Goal: Task Accomplishment & Management: Complete application form

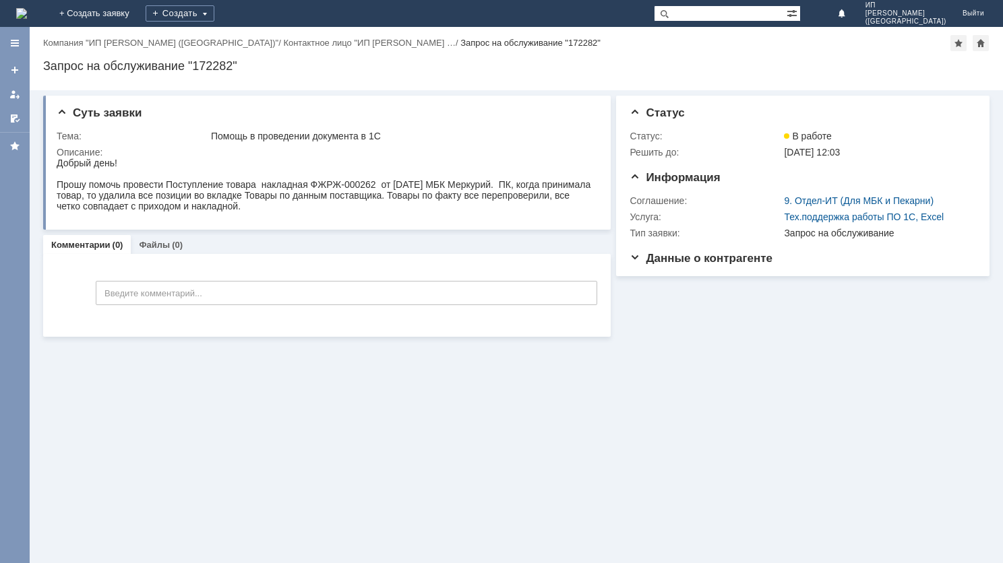
click at [27, 9] on img at bounding box center [21, 13] width 11 height 11
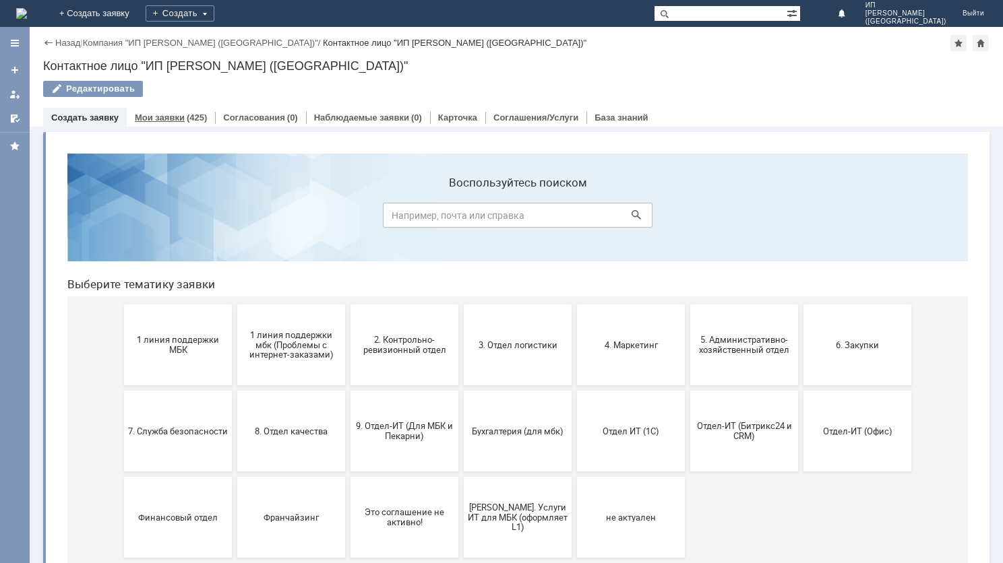
click at [183, 113] on div "Мои заявки (425)" at bounding box center [171, 117] width 72 height 9
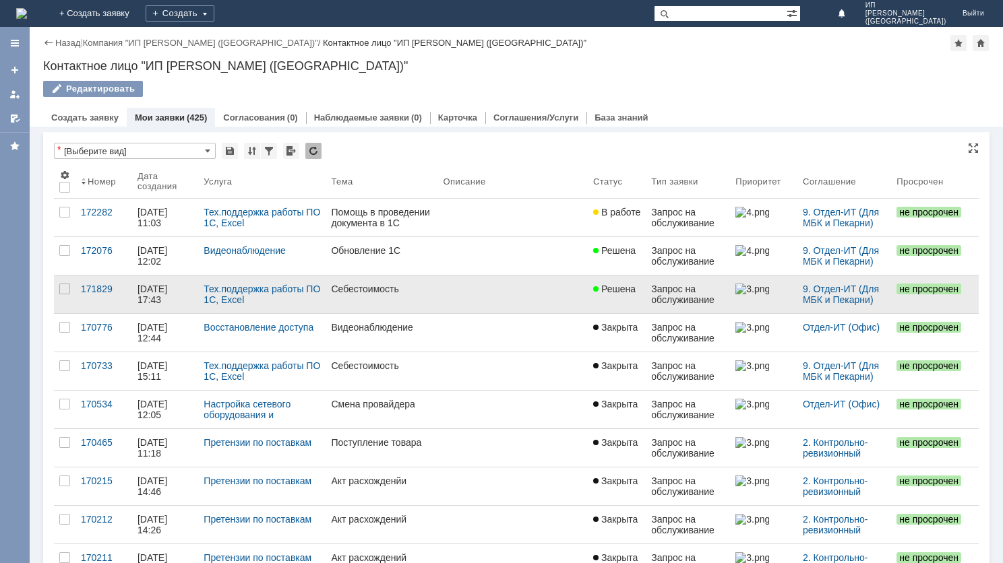
click at [367, 295] on link "Себестоимость" at bounding box center [382, 295] width 112 height 38
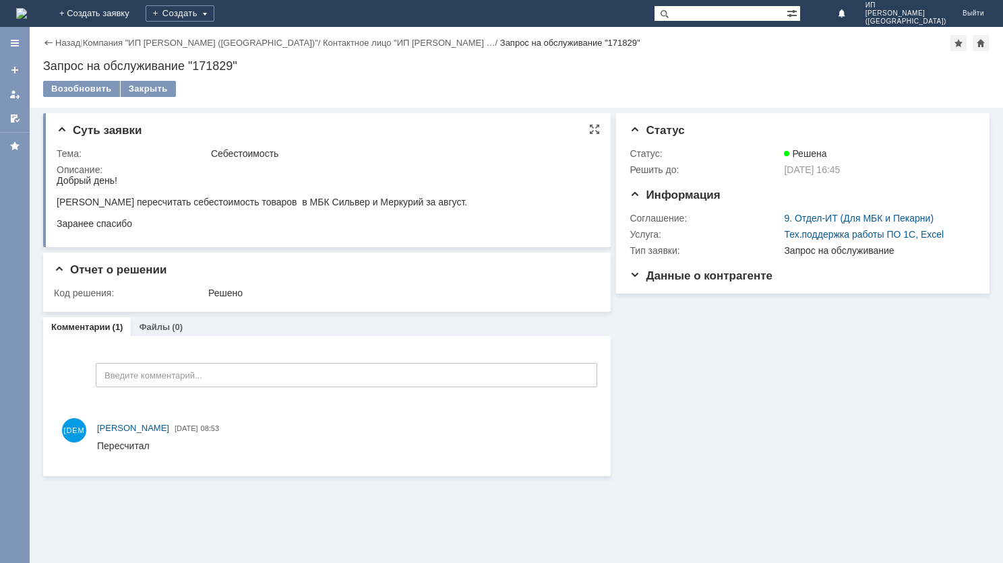
drag, startPoint x: 59, startPoint y: 178, endPoint x: 263, endPoint y: 226, distance: 209.7
click at [263, 226] on body "Добрый день! Прошу пересчитать себестоимость товаров в МБК Сильвер и Меркурий з…" at bounding box center [262, 202] width 410 height 54
copy body "Добрый день! Прошу пересчитать себестоимость товаров в МБК Сильвер и Меркурий з…"
click at [137, 9] on link "+ Создать заявку" at bounding box center [94, 13] width 86 height 27
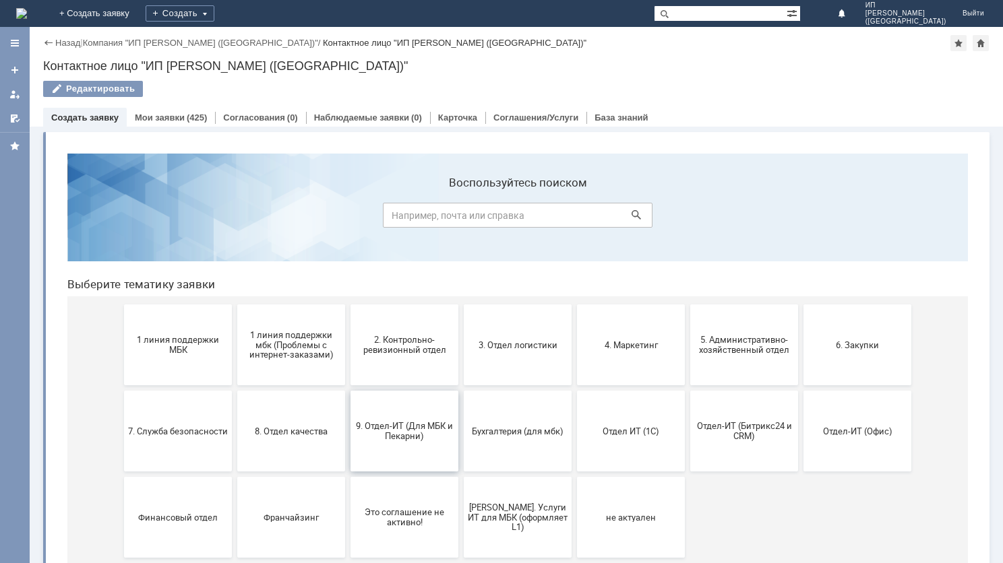
click at [412, 427] on span "9. Отдел-ИТ (Для МБК и Пекарни)" at bounding box center [404, 431] width 100 height 20
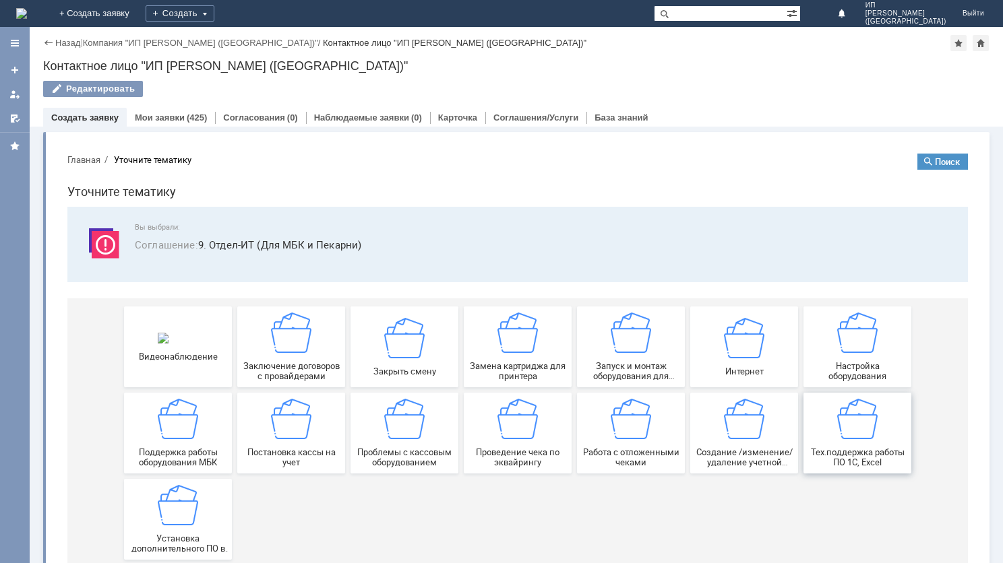
click at [844, 453] on span "Тех.поддержка работы ПО 1С, Excel" at bounding box center [857, 457] width 100 height 20
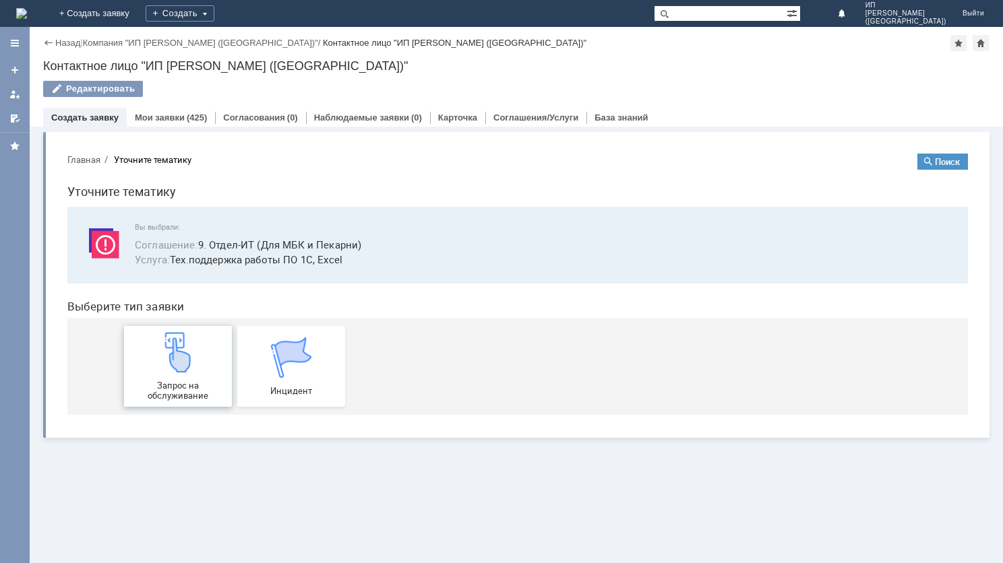
click at [186, 367] on img at bounding box center [178, 352] width 40 height 40
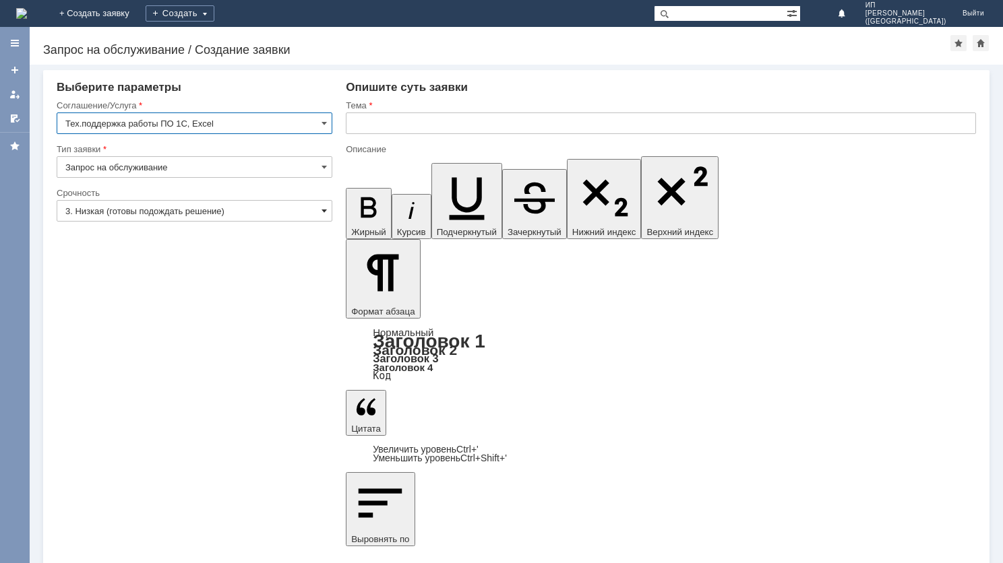
click at [322, 213] on span at bounding box center [323, 211] width 5 height 11
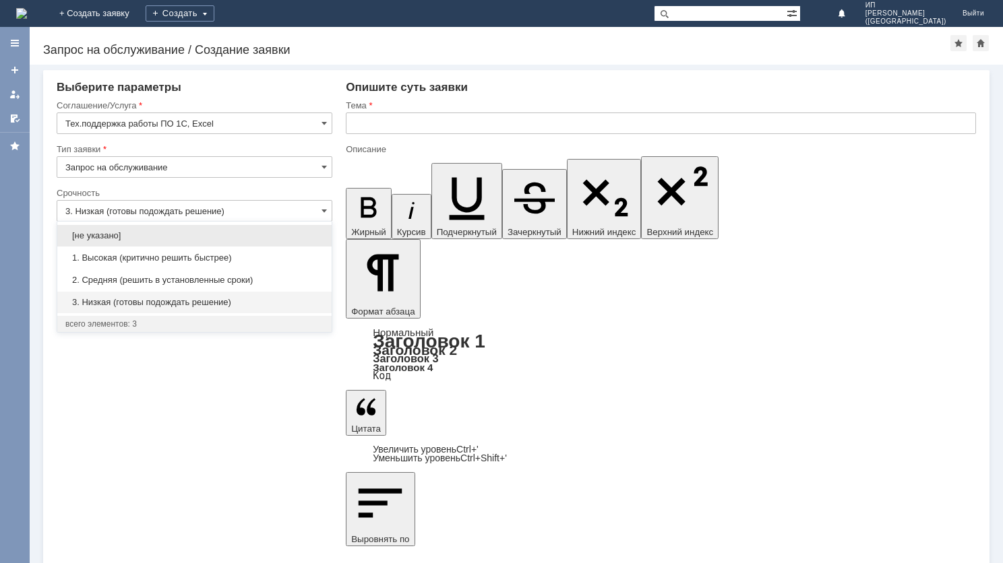
click at [252, 276] on span "2. Средняя (решить в установленные сроки)" at bounding box center [194, 280] width 258 height 11
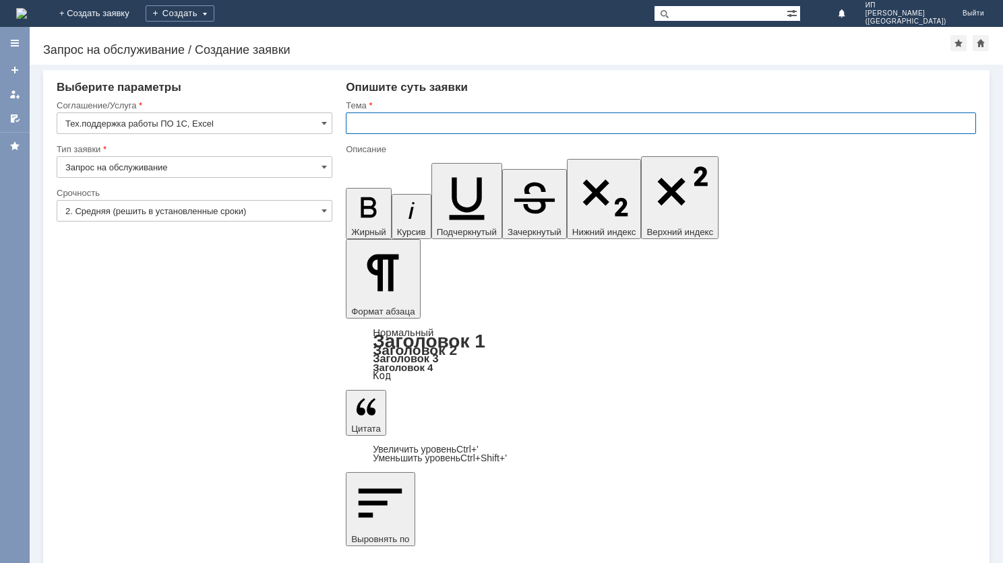
click at [410, 119] on input "text" at bounding box center [661, 124] width 630 height 22
type input "2. Средняя (решить в установленные сроки)"
type input "Себестоимость"
